Goal: Task Accomplishment & Management: Complete application form

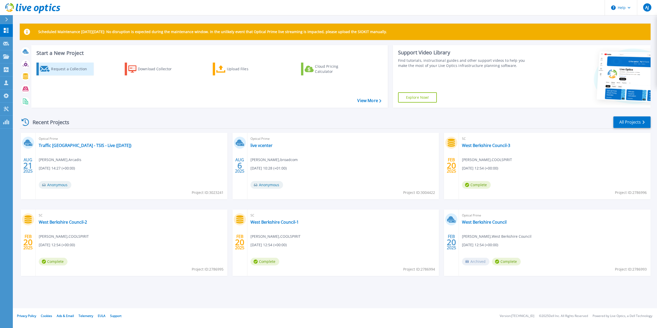
click at [60, 70] on div "Request a Collection" at bounding box center [71, 69] width 41 height 10
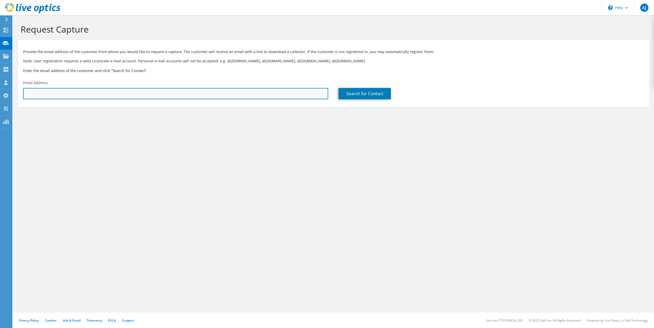
click at [76, 92] on input "text" at bounding box center [175, 93] width 305 height 11
paste input "kuldip.bhandal@benx.co.uk"
type input "kuldip.bhandal@benx.co.uk"
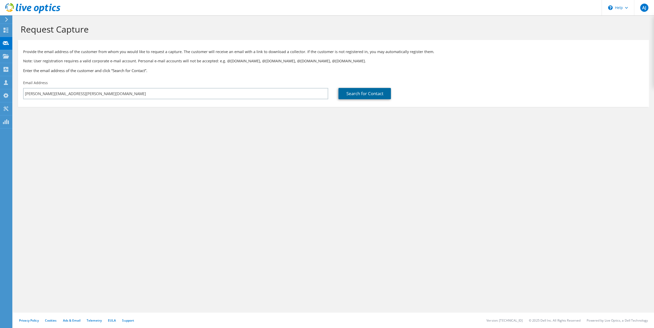
click at [360, 95] on link "Search for Contact" at bounding box center [364, 93] width 52 height 11
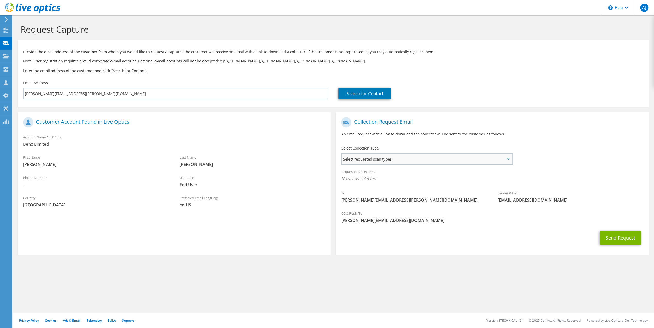
click at [365, 159] on span "Select requested scan types" at bounding box center [426, 159] width 170 height 10
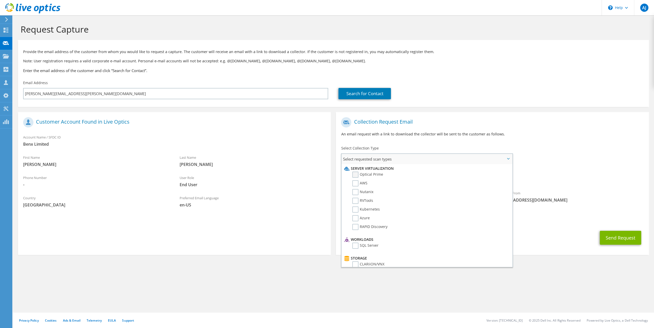
click at [357, 175] on label "Optical Prime" at bounding box center [367, 175] width 31 height 6
click at [0, 0] on input "Optical Prime" at bounding box center [0, 0] width 0 height 0
click at [355, 201] on label "RVTools" at bounding box center [362, 201] width 21 height 6
click at [0, 0] on input "RVTools" at bounding box center [0, 0] width 0 height 0
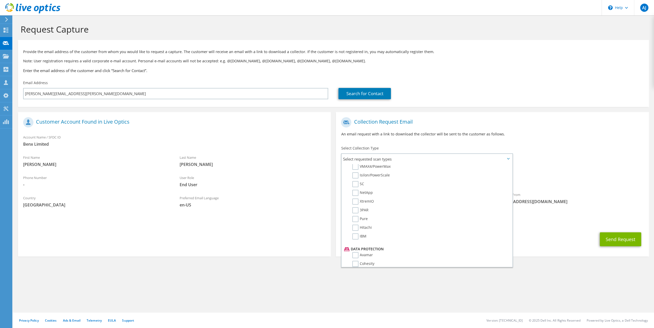
click at [560, 243] on div "Send Request" at bounding box center [492, 239] width 313 height 19
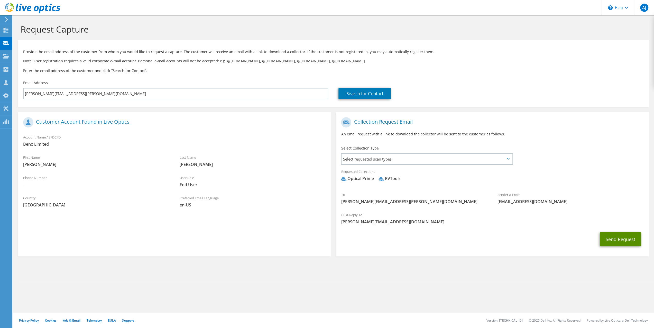
click at [620, 237] on button "Send Request" at bounding box center [619, 240] width 41 height 14
